Goal: Task Accomplishment & Management: Use online tool/utility

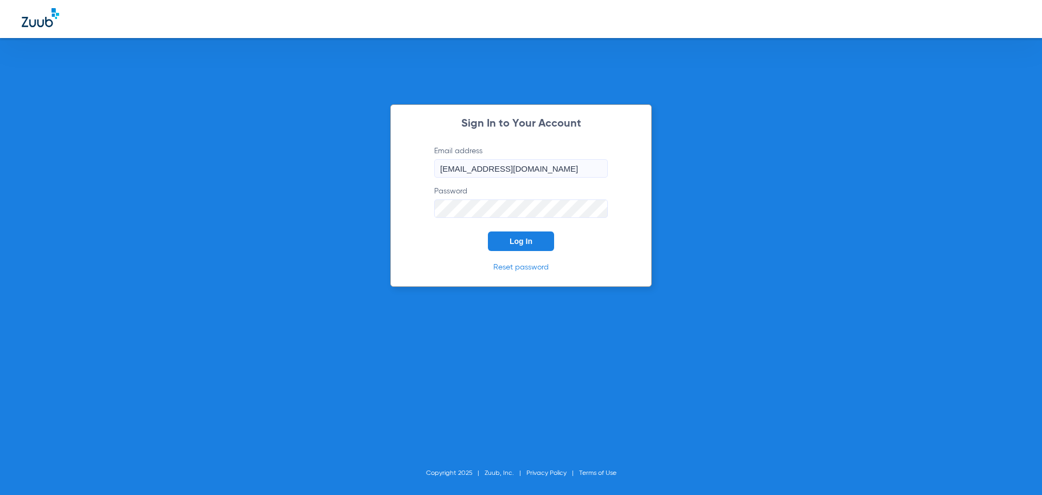
click at [517, 244] on span "Log In" at bounding box center [521, 241] width 23 height 9
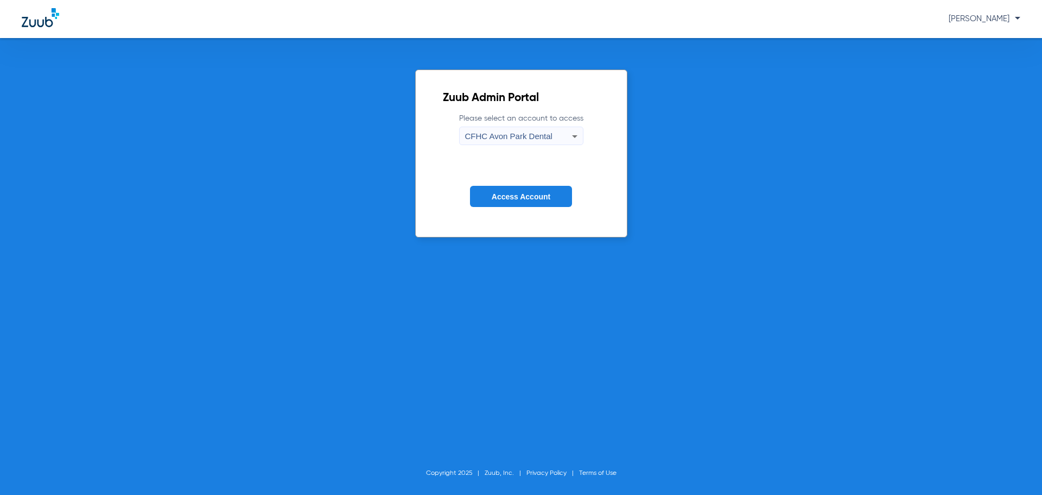
click at [496, 134] on span "CFHC Avon Park Dental" at bounding box center [508, 135] width 87 height 9
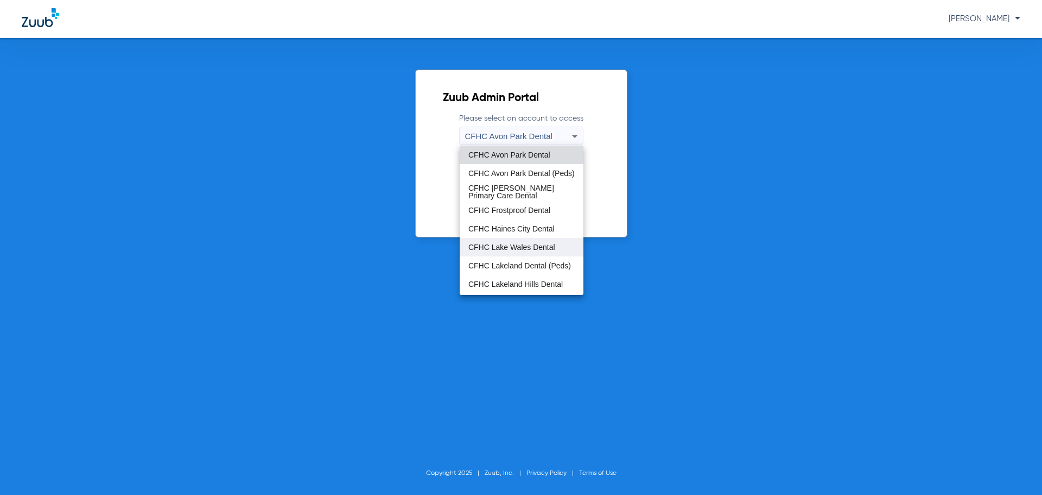
click at [520, 248] on span "CFHC Lake Wales Dental" at bounding box center [512, 247] width 87 height 8
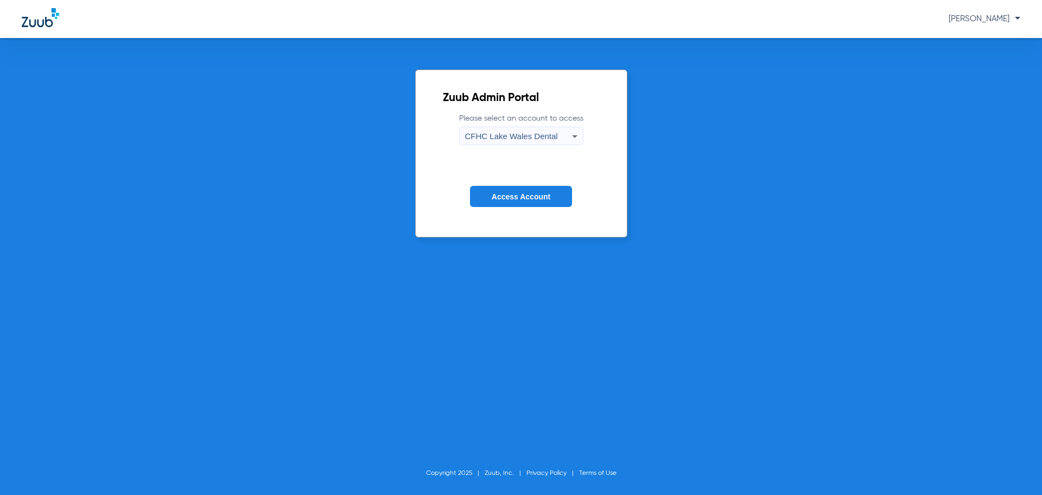
click at [524, 186] on button "Access Account" at bounding box center [521, 196] width 102 height 21
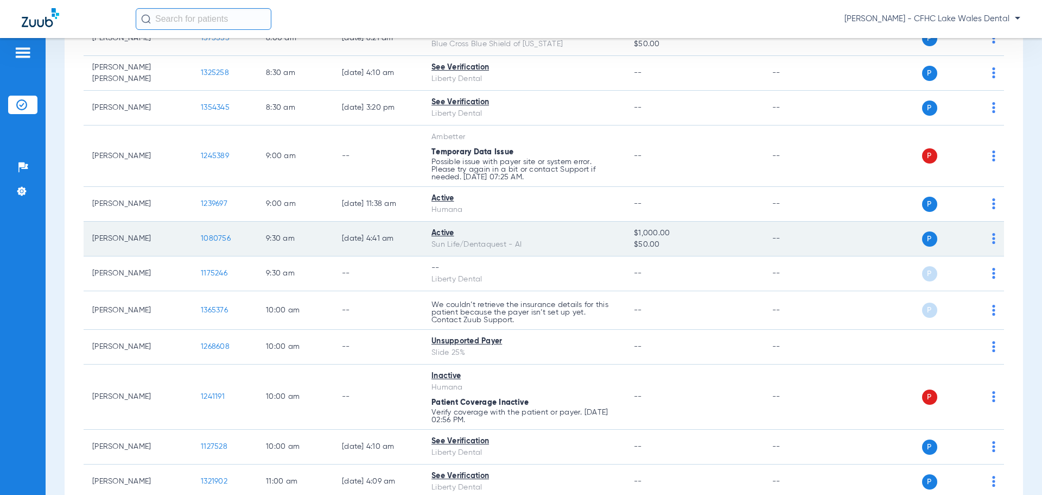
scroll to position [217, 0]
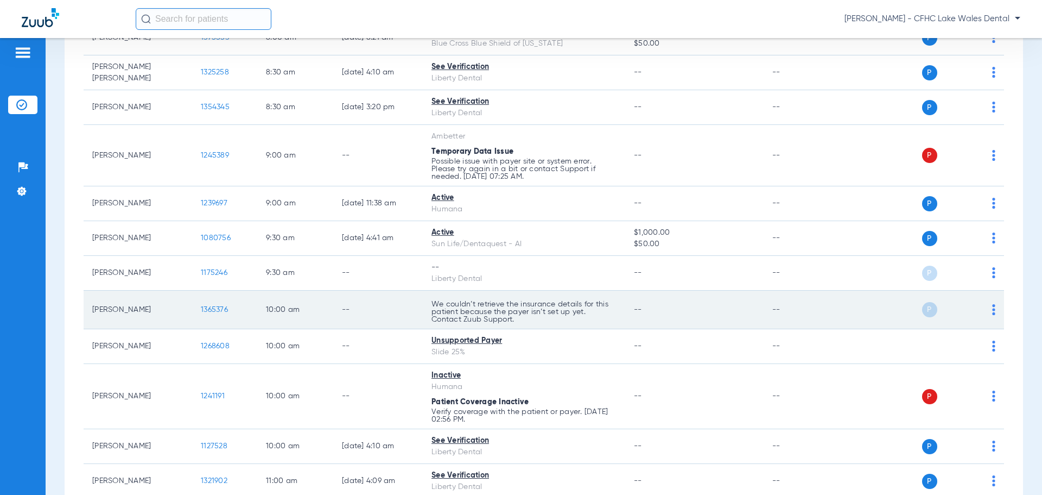
click at [214, 310] on span "1365376" at bounding box center [214, 310] width 27 height 8
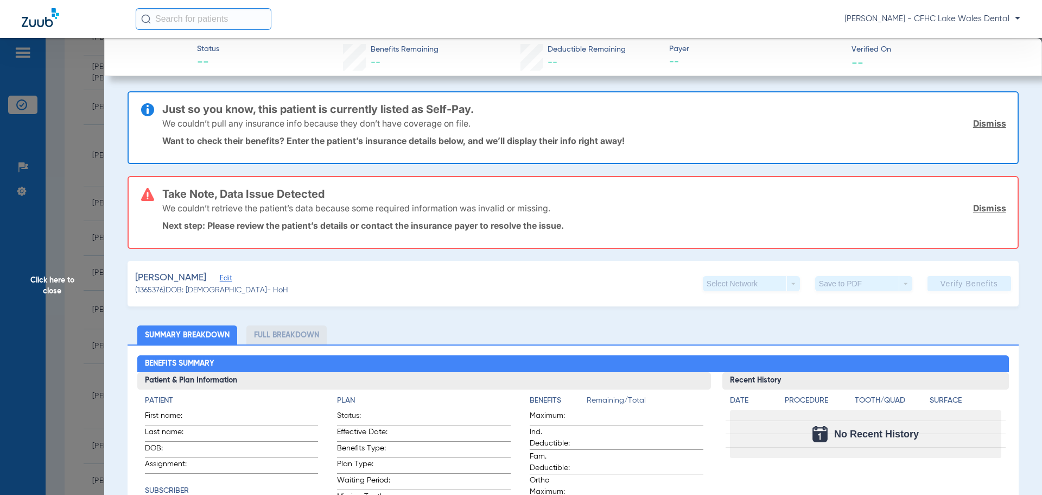
click at [976, 122] on link "Dismiss" at bounding box center [990, 123] width 33 height 11
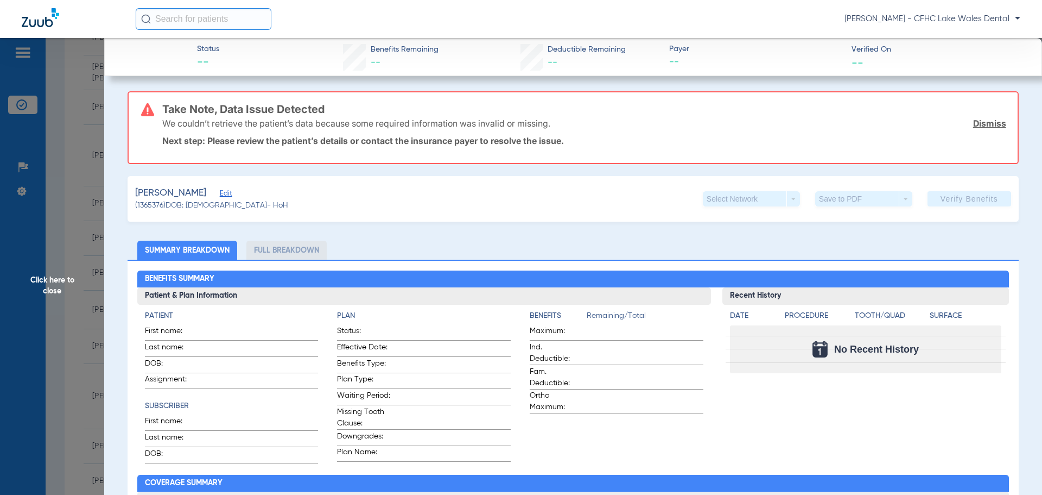
click at [975, 122] on link "Dismiss" at bounding box center [990, 123] width 33 height 11
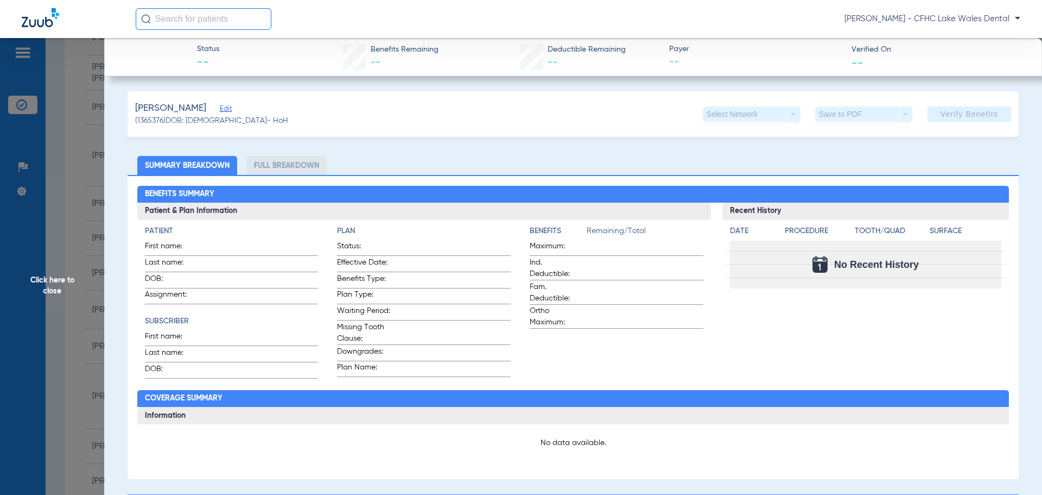
click at [220, 110] on span "Edit" at bounding box center [225, 110] width 10 height 10
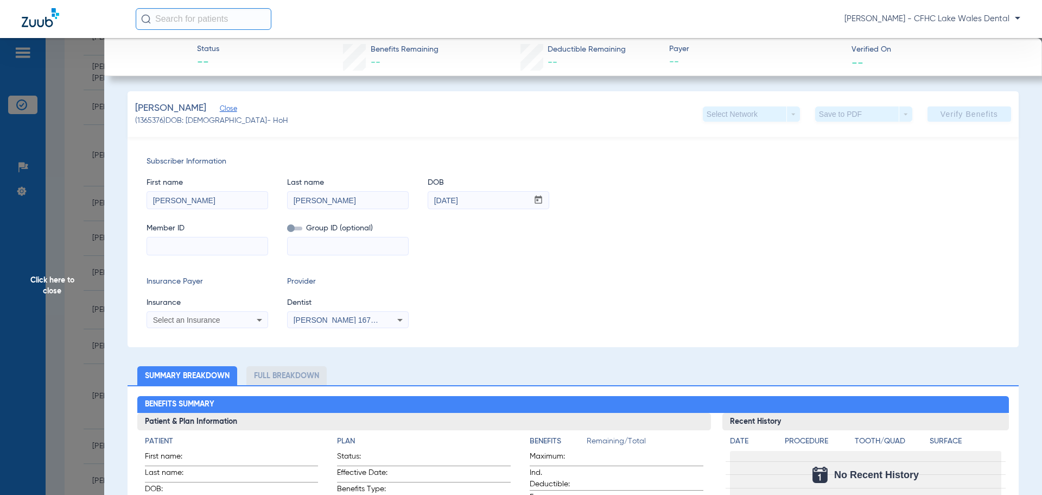
click at [214, 322] on span "Select an Insurance" at bounding box center [186, 319] width 67 height 9
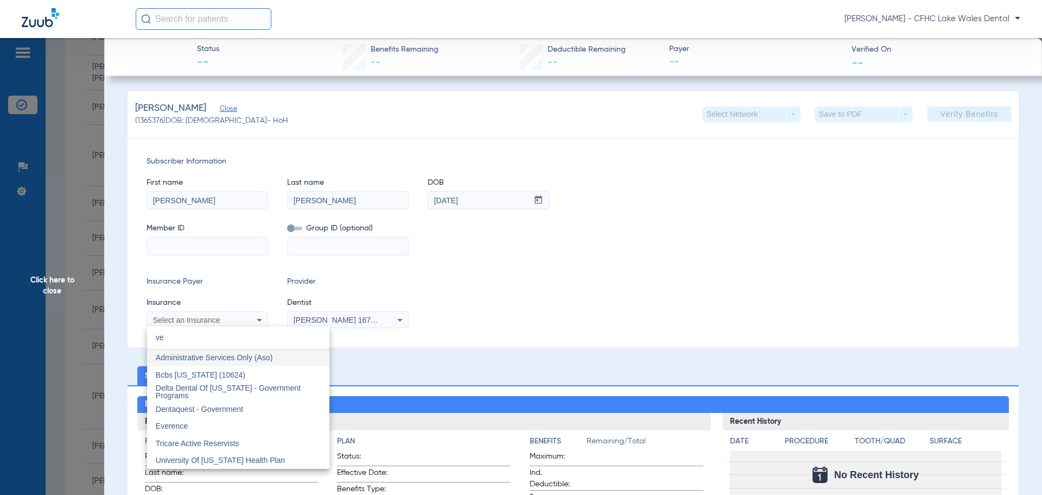
type input "ve"
click at [438, 310] on div at bounding box center [521, 247] width 1042 height 495
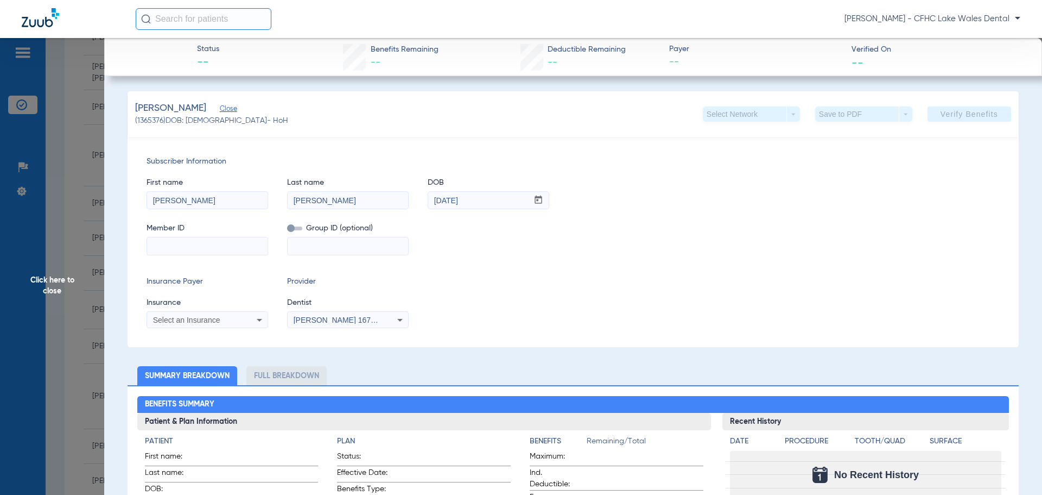
click at [94, 223] on span "Click here to close" at bounding box center [52, 285] width 104 height 495
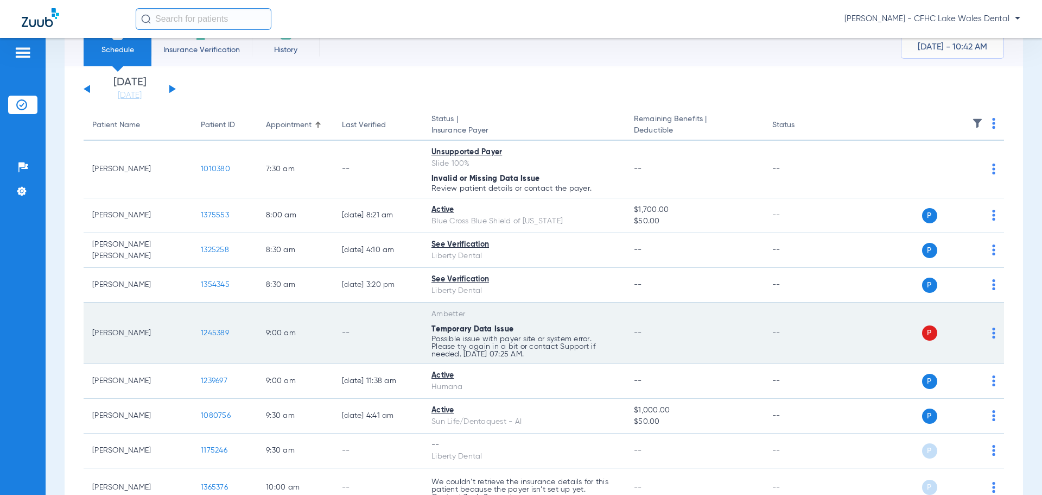
scroll to position [0, 0]
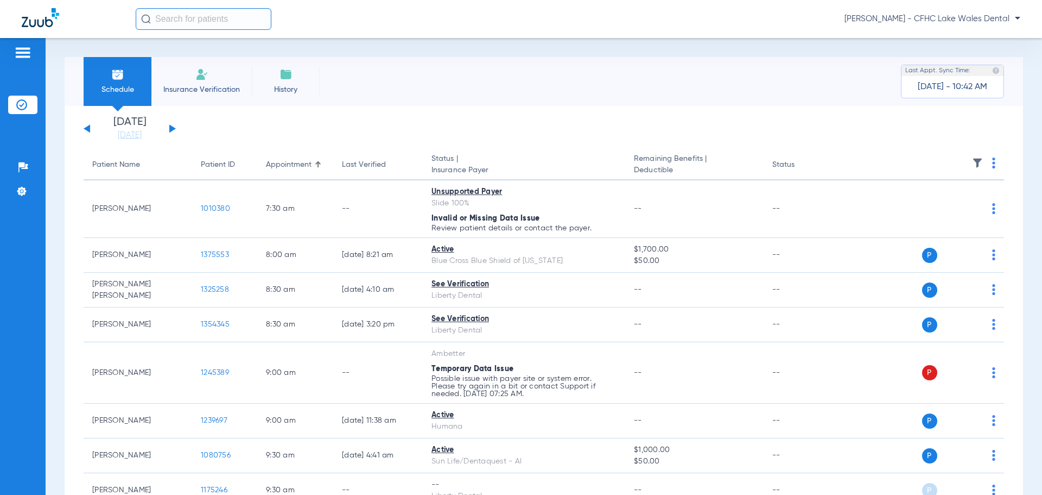
click at [169, 127] on div "[DATE] [DATE] [DATE] [DATE] [DATE] [DATE] [DATE] [DATE] [DATE] [DATE] [DATE] [D…" at bounding box center [130, 129] width 92 height 24
click at [172, 128] on button at bounding box center [172, 128] width 7 height 8
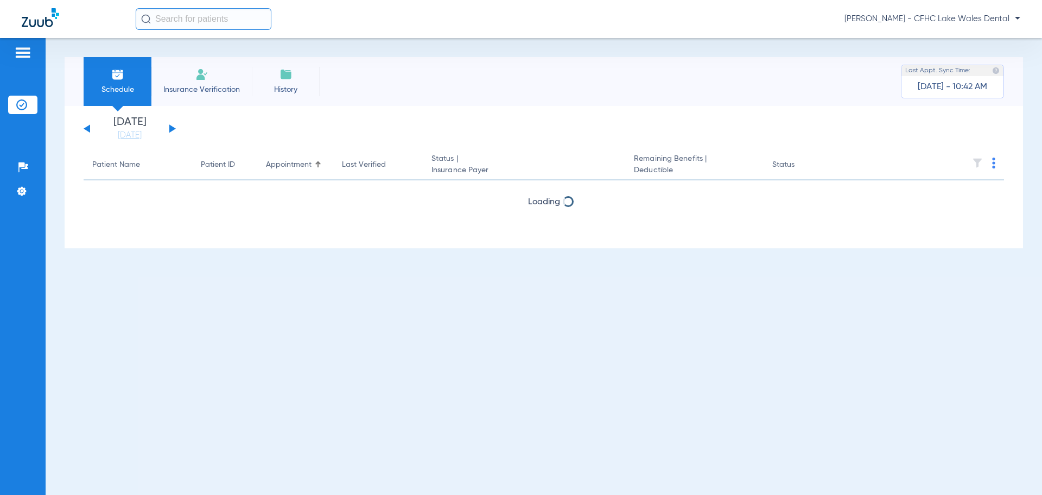
click at [172, 127] on button at bounding box center [172, 128] width 7 height 8
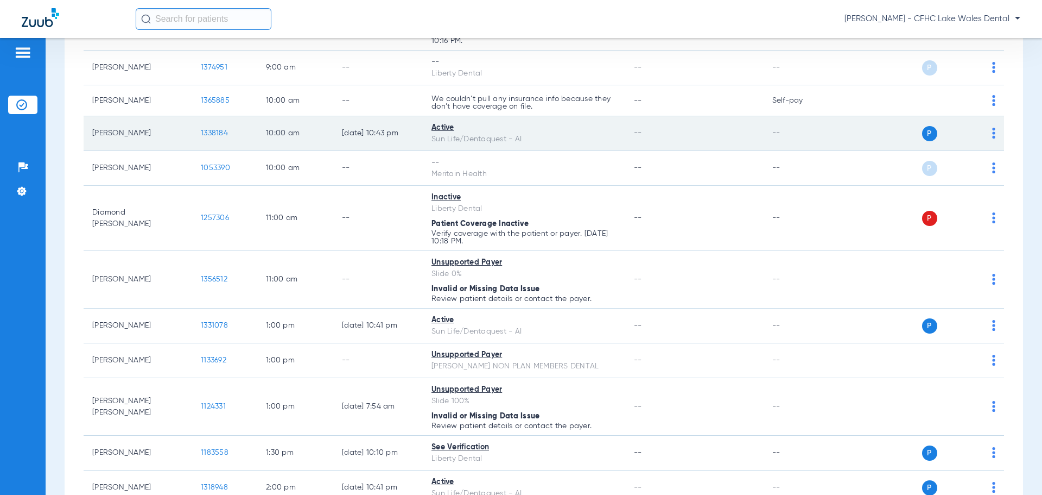
scroll to position [434, 0]
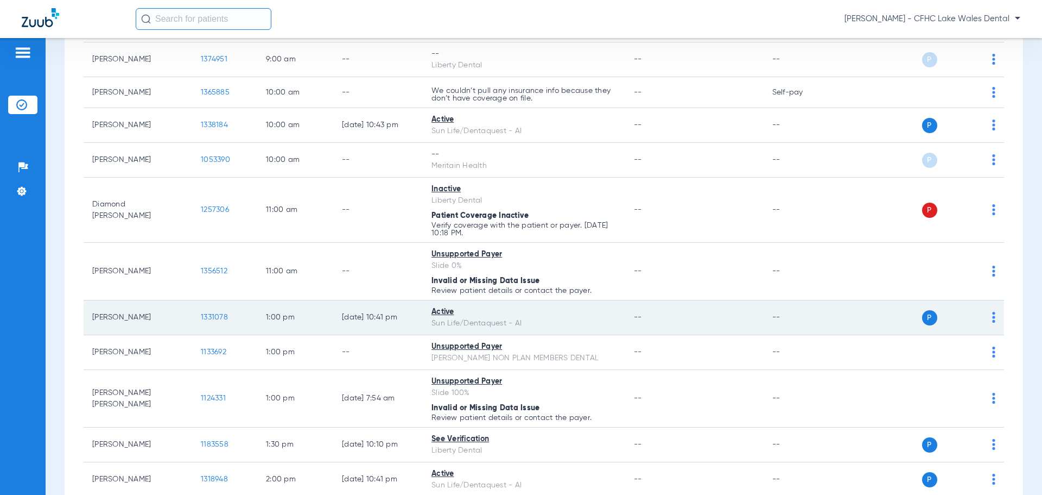
click at [217, 315] on span "1331078" at bounding box center [214, 317] width 27 height 8
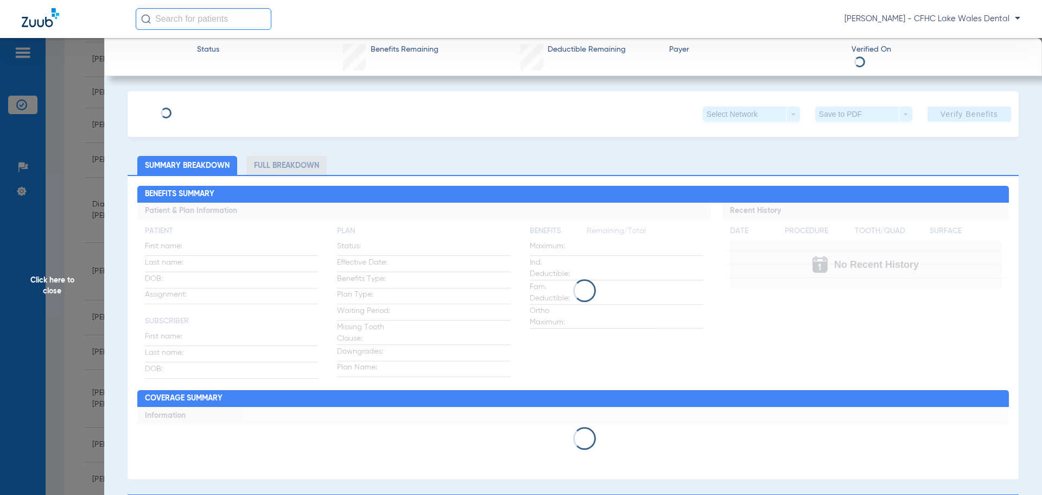
type input "GABRIELLA"
type input "[PERSON_NAME]"
type input "[DATE]"
type input "9621493200"
type input "99999"
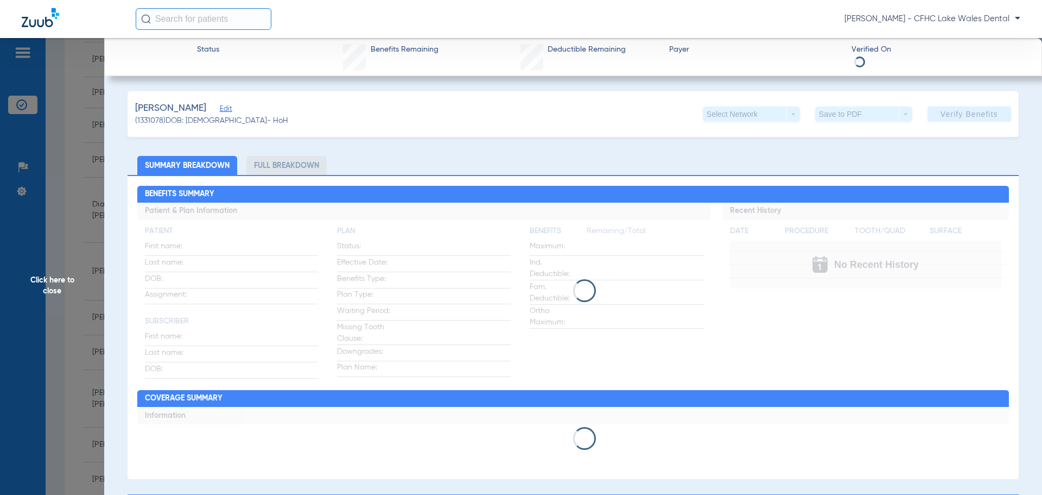
click at [230, 108] on span "Edit" at bounding box center [225, 110] width 10 height 10
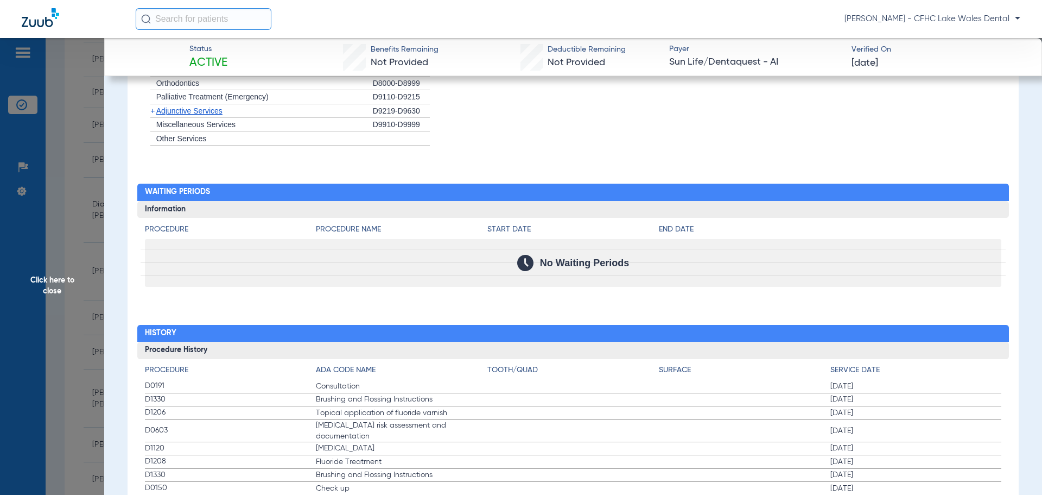
scroll to position [1194, 0]
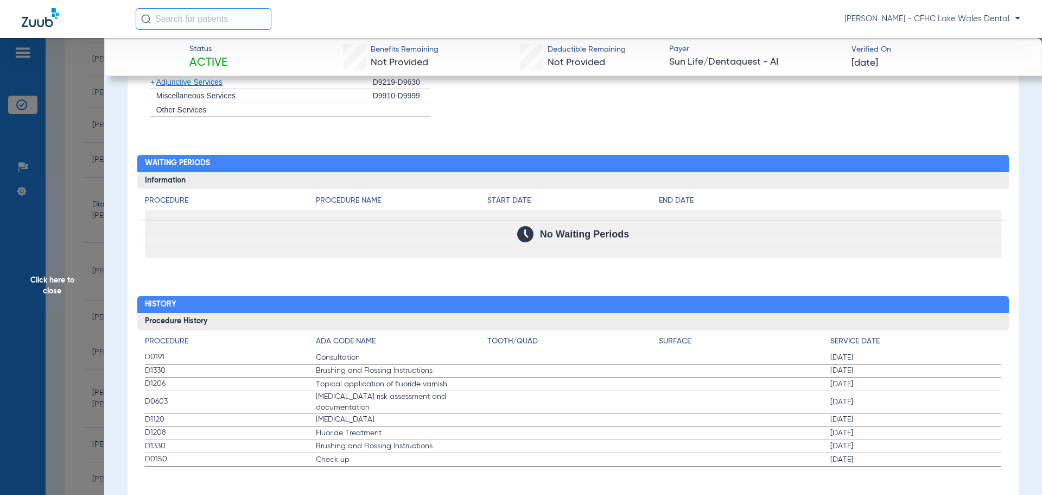
click at [79, 298] on span "Click here to close" at bounding box center [52, 285] width 104 height 495
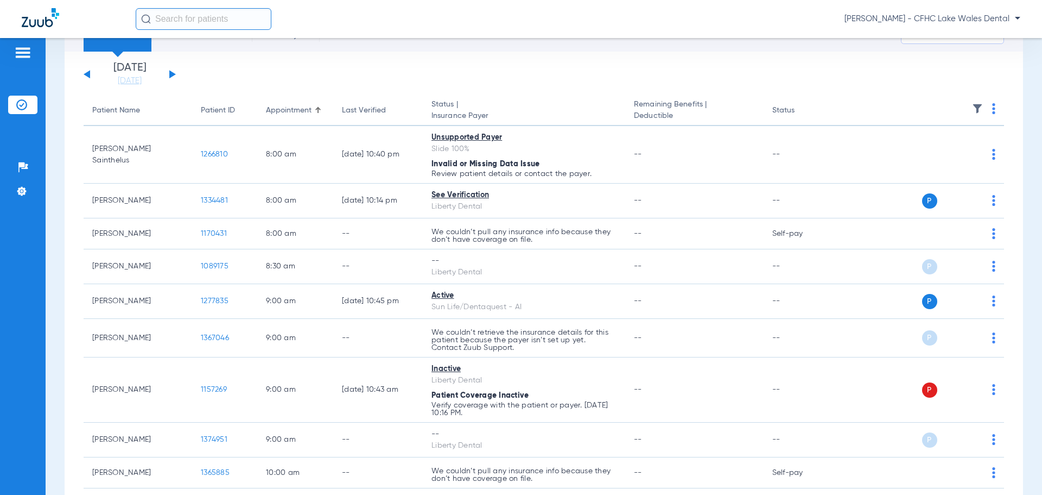
scroll to position [0, 0]
